Goal: Task Accomplishment & Management: Use online tool/utility

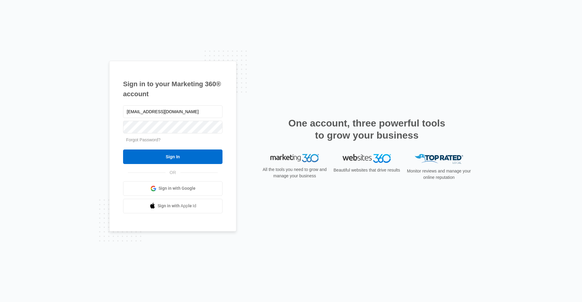
click at [123, 150] on input "Sign In" at bounding box center [172, 157] width 99 height 15
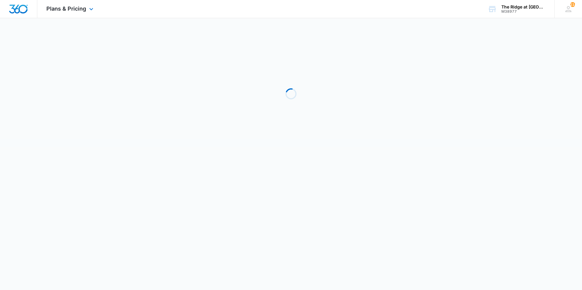
click at [85, 5] on div "Plans & Pricing Apps Reputation Websites Forms CRM Email Social Shop Payments P…" at bounding box center [70, 9] width 67 height 18
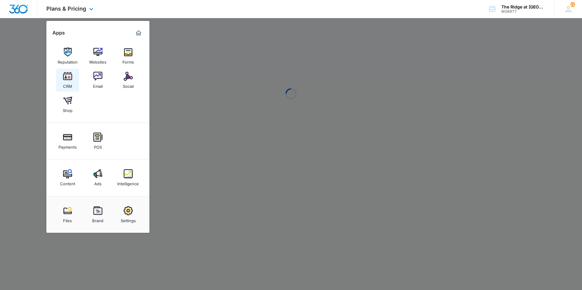
click at [68, 78] on img at bounding box center [67, 76] width 9 height 9
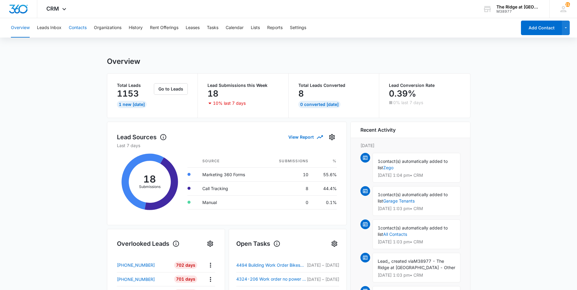
click at [70, 31] on button "Contacts" at bounding box center [78, 27] width 18 height 19
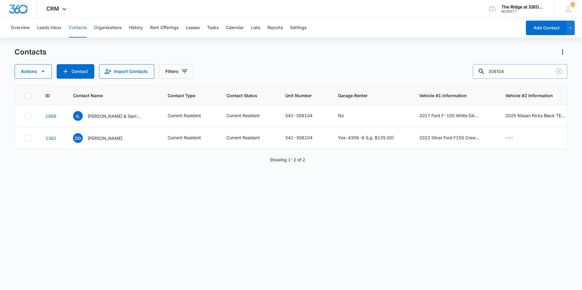
click at [513, 72] on input "306104" at bounding box center [520, 71] width 95 height 15
type input "308101"
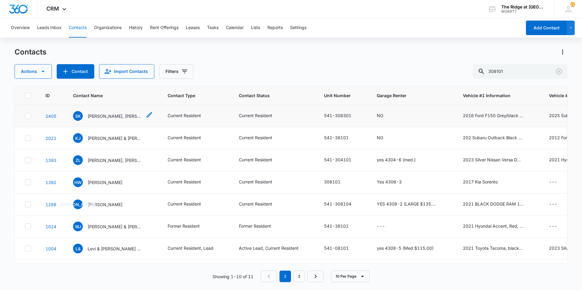
click at [99, 115] on p "[PERSON_NAME], [PERSON_NAME] & [PERSON_NAME]" at bounding box center [115, 116] width 55 height 6
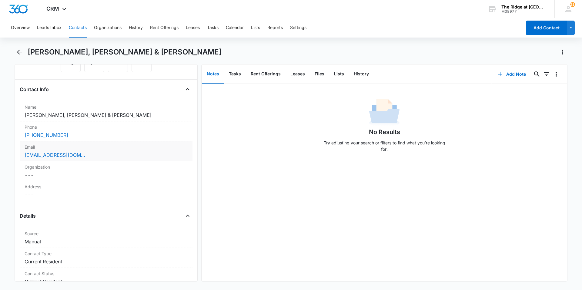
scroll to position [91, 0]
click at [17, 49] on icon "Back" at bounding box center [19, 51] width 7 height 7
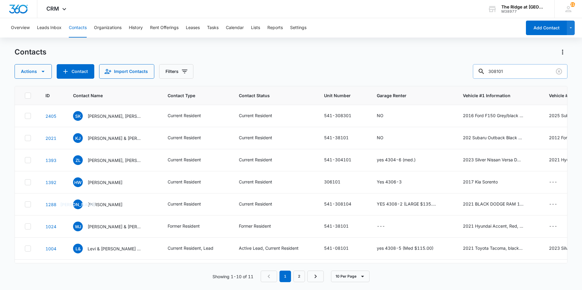
click at [525, 71] on input "308101" at bounding box center [520, 71] width 95 height 15
type input "[PERSON_NAME]"
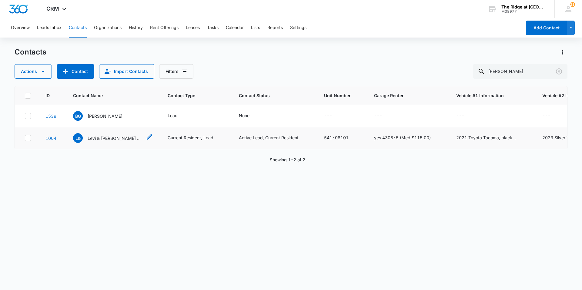
click at [118, 137] on p "Levi & [PERSON_NAME] & [PERSON_NAME]" at bounding box center [115, 138] width 55 height 6
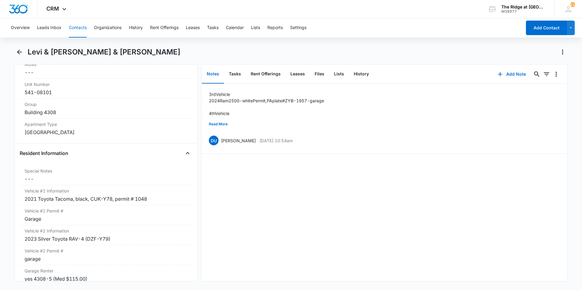
scroll to position [515, 0]
click at [215, 123] on button "Read More" at bounding box center [218, 124] width 19 height 12
click at [215, 127] on button "Show Less" at bounding box center [218, 129] width 19 height 12
